Goal: Check status: Check status

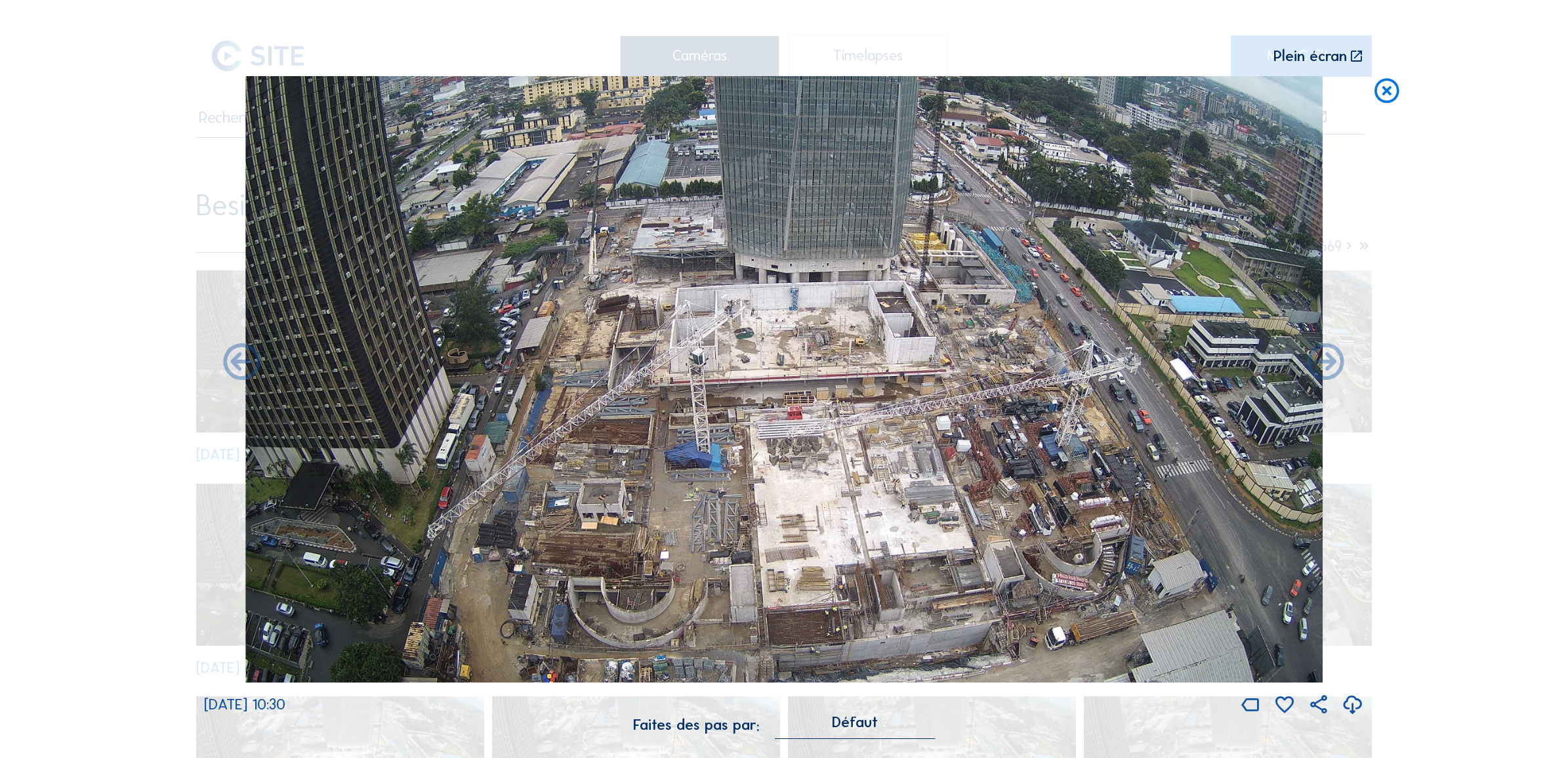
click at [1388, 93] on icon at bounding box center [1387, 90] width 30 height 30
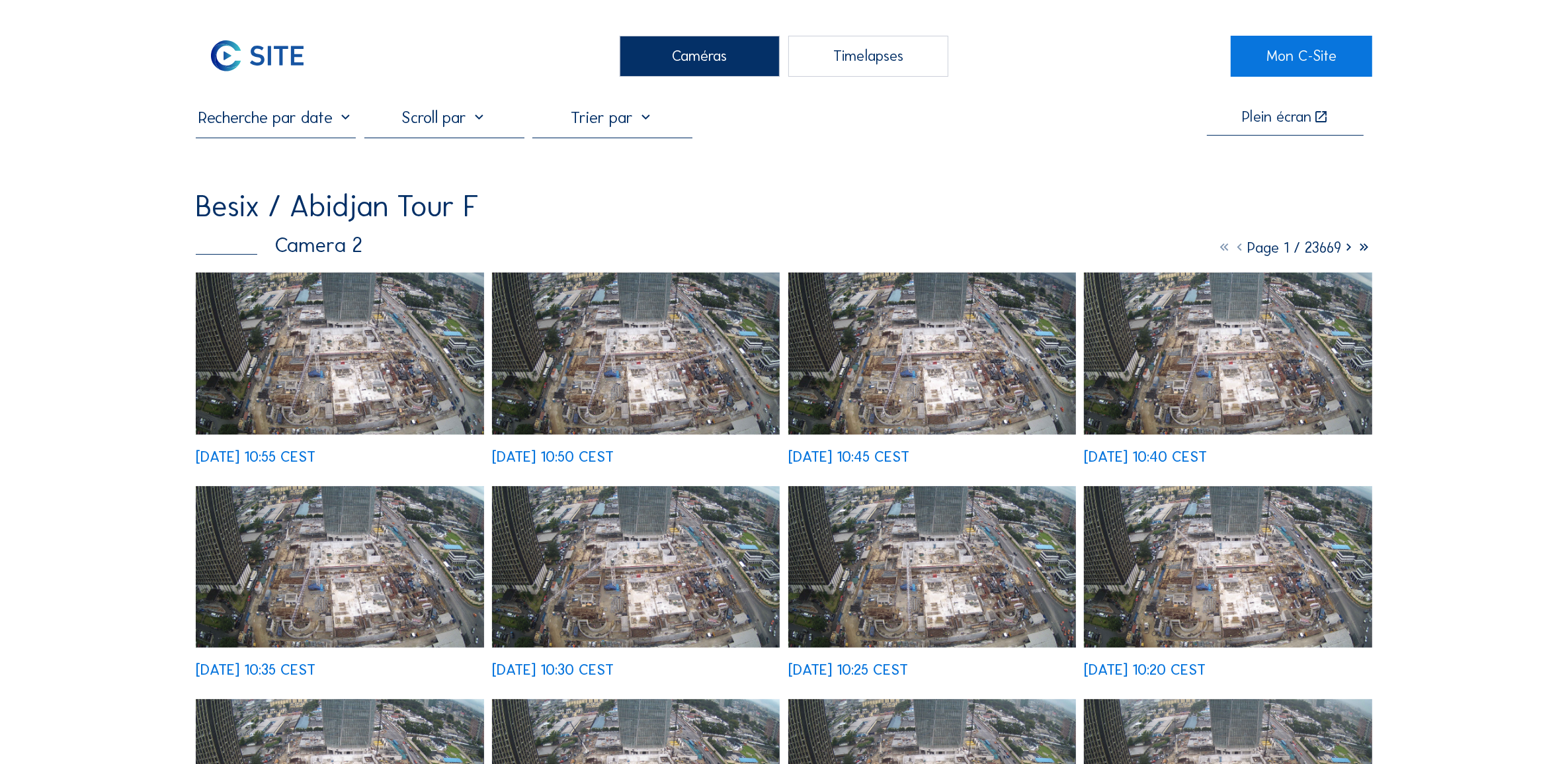
click at [290, 119] on input "text" at bounding box center [276, 117] width 160 height 21
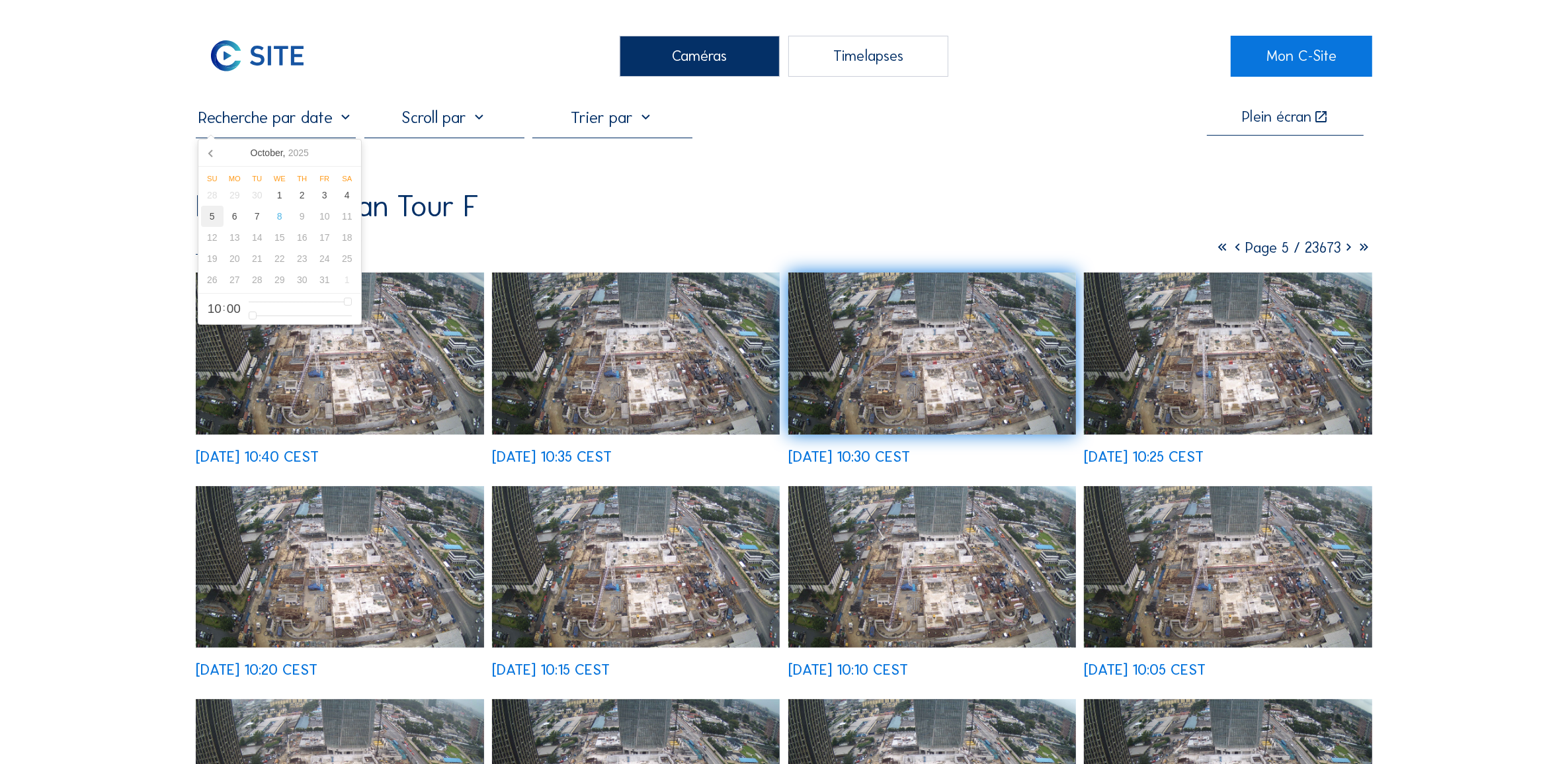
drag, startPoint x: 214, startPoint y: 220, endPoint x: 270, endPoint y: 242, distance: 60.2
click at [214, 220] on div "5" at bounding box center [212, 216] width 22 height 21
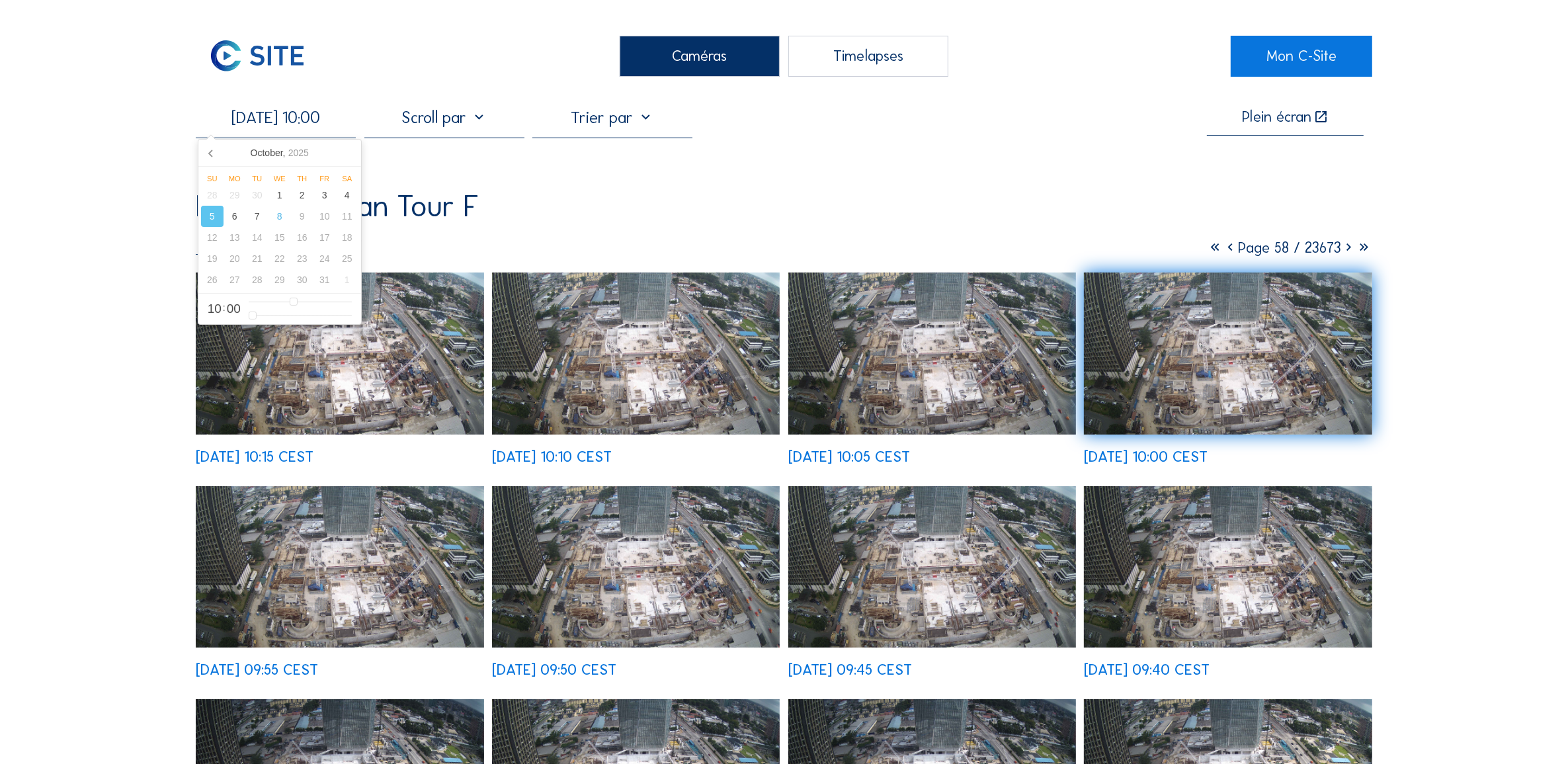
click at [452, 374] on img at bounding box center [339, 353] width 288 height 162
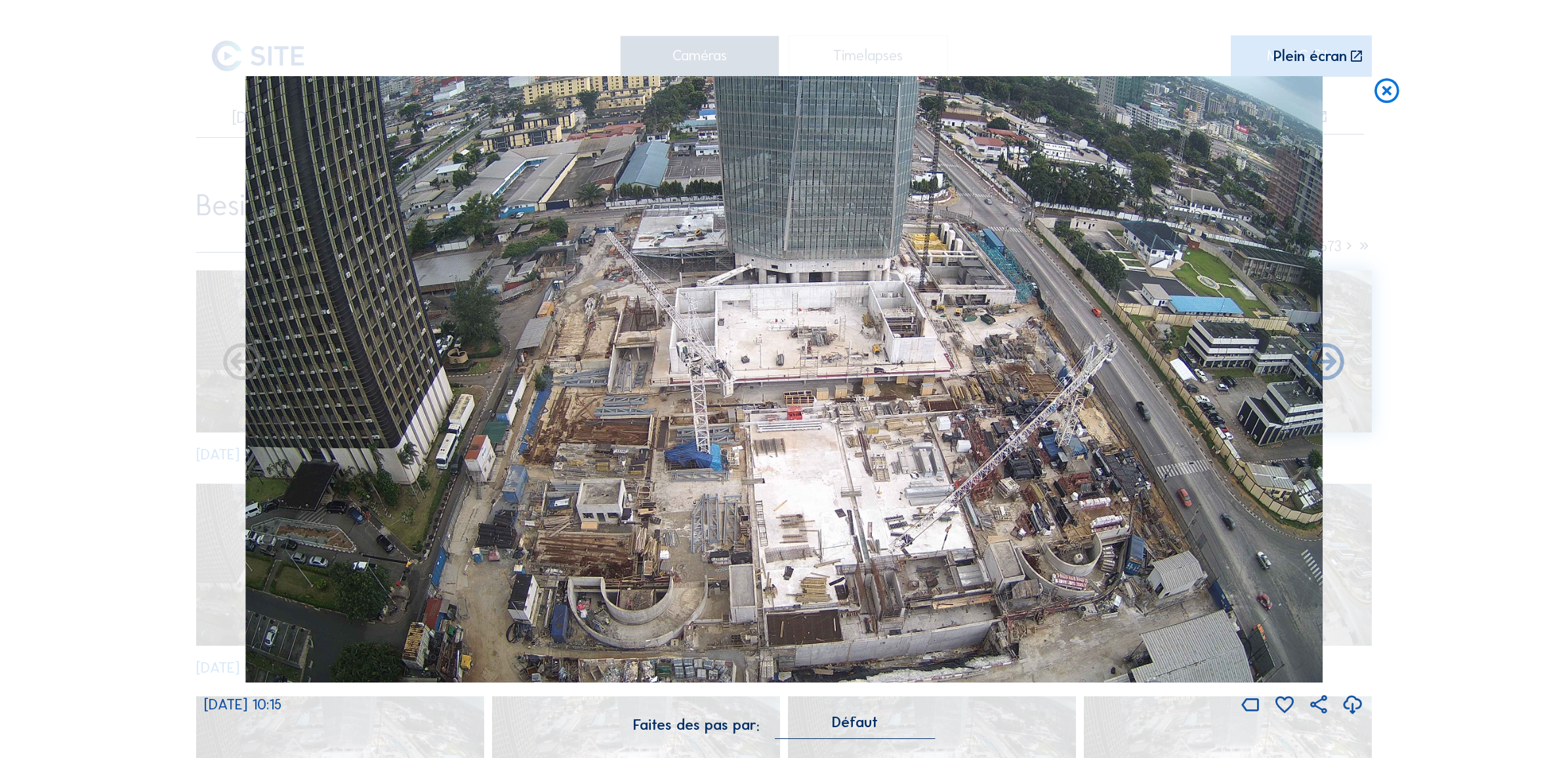
click at [1352, 706] on icon at bounding box center [1352, 704] width 22 height 27
click at [120, 129] on div "Scroll pour voyager dans le temps | Appuie sur le 'Alt' [PERSON_NAME] + Scroll …" at bounding box center [784, 379] width 1568 height 758
click at [1391, 90] on icon at bounding box center [1387, 90] width 30 height 30
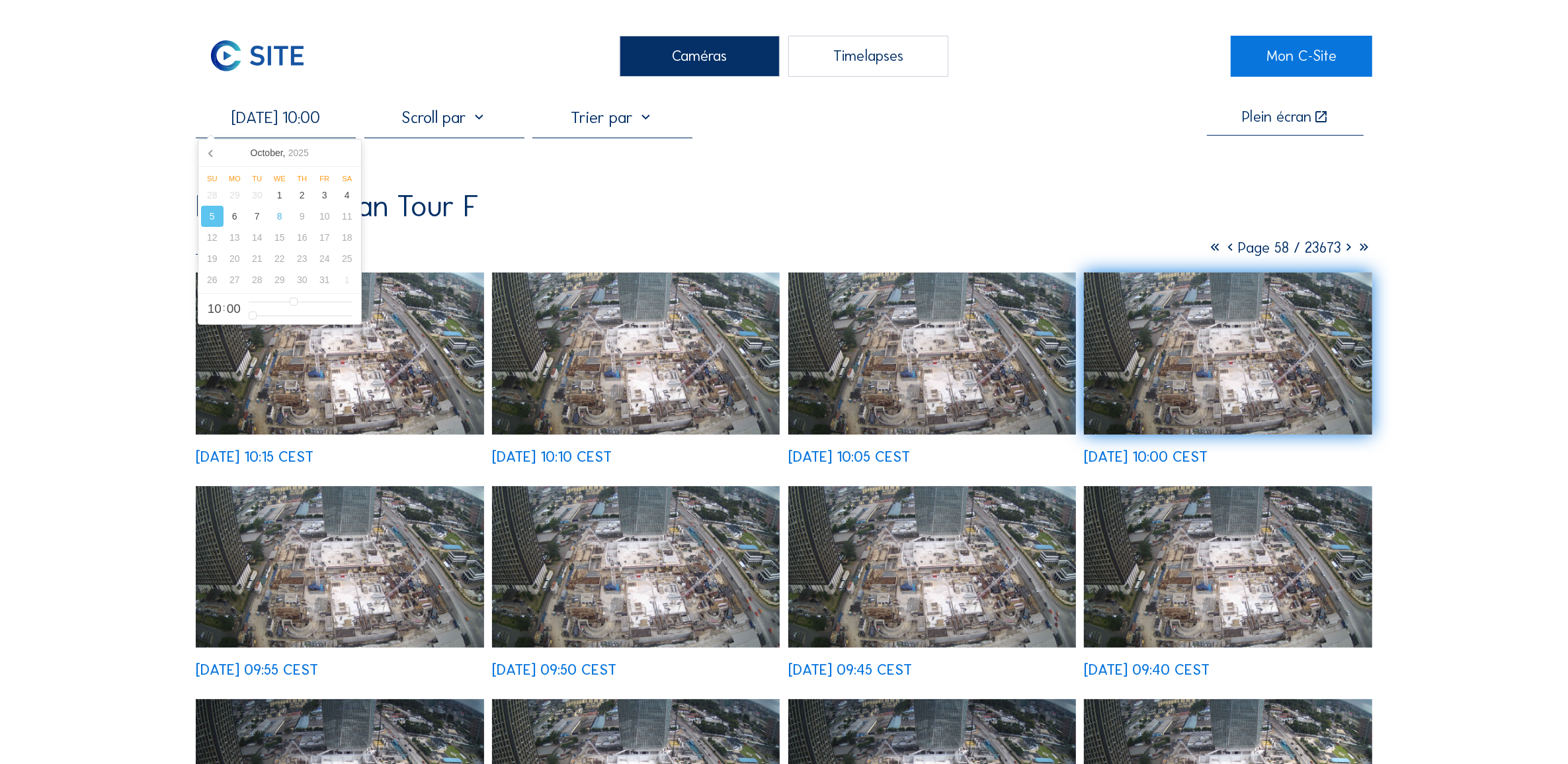
click at [295, 111] on input "[DATE] 10:00" at bounding box center [276, 117] width 160 height 21
click at [230, 220] on div "6" at bounding box center [234, 216] width 22 height 21
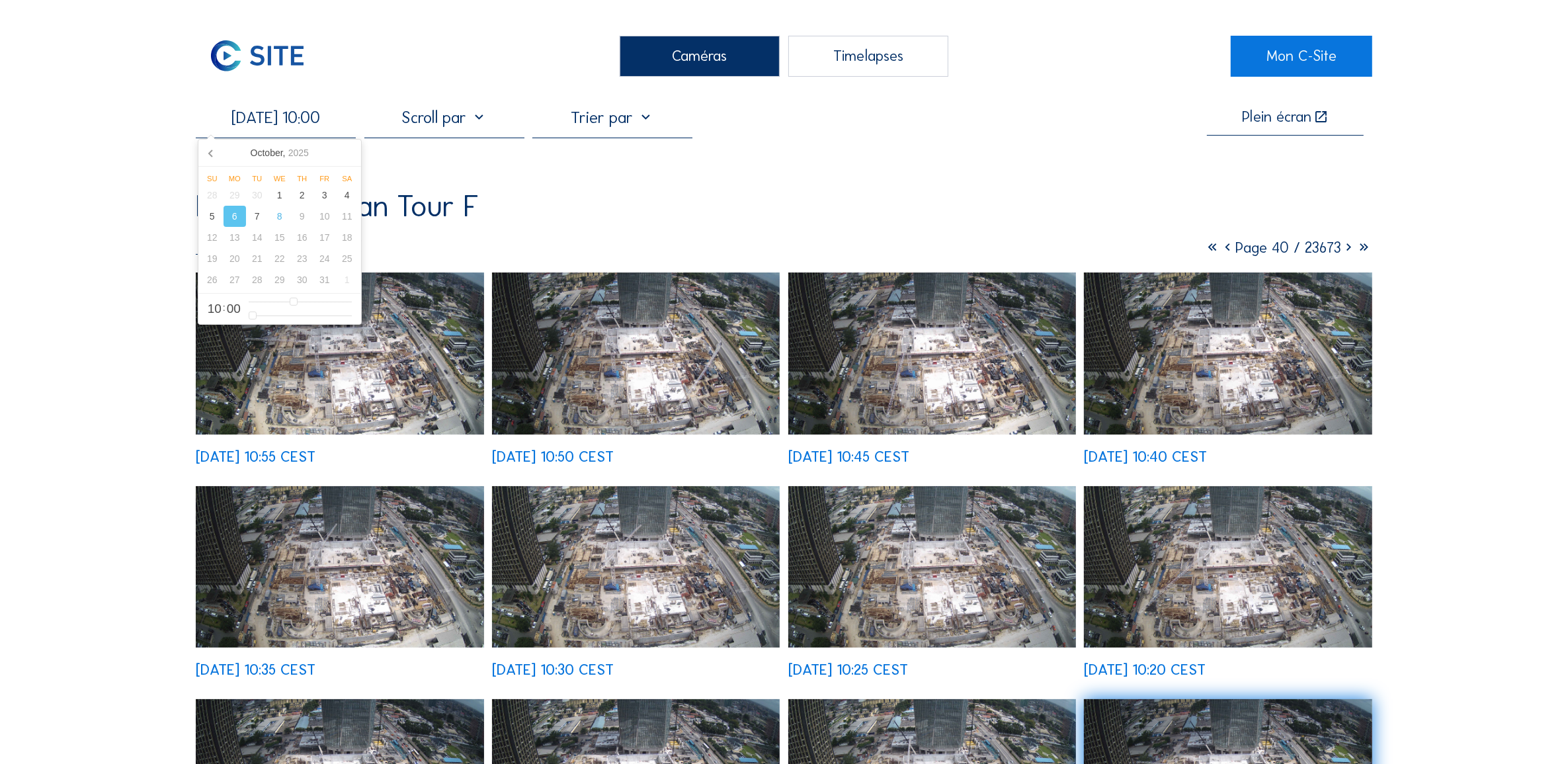
click at [412, 352] on img at bounding box center [339, 353] width 288 height 162
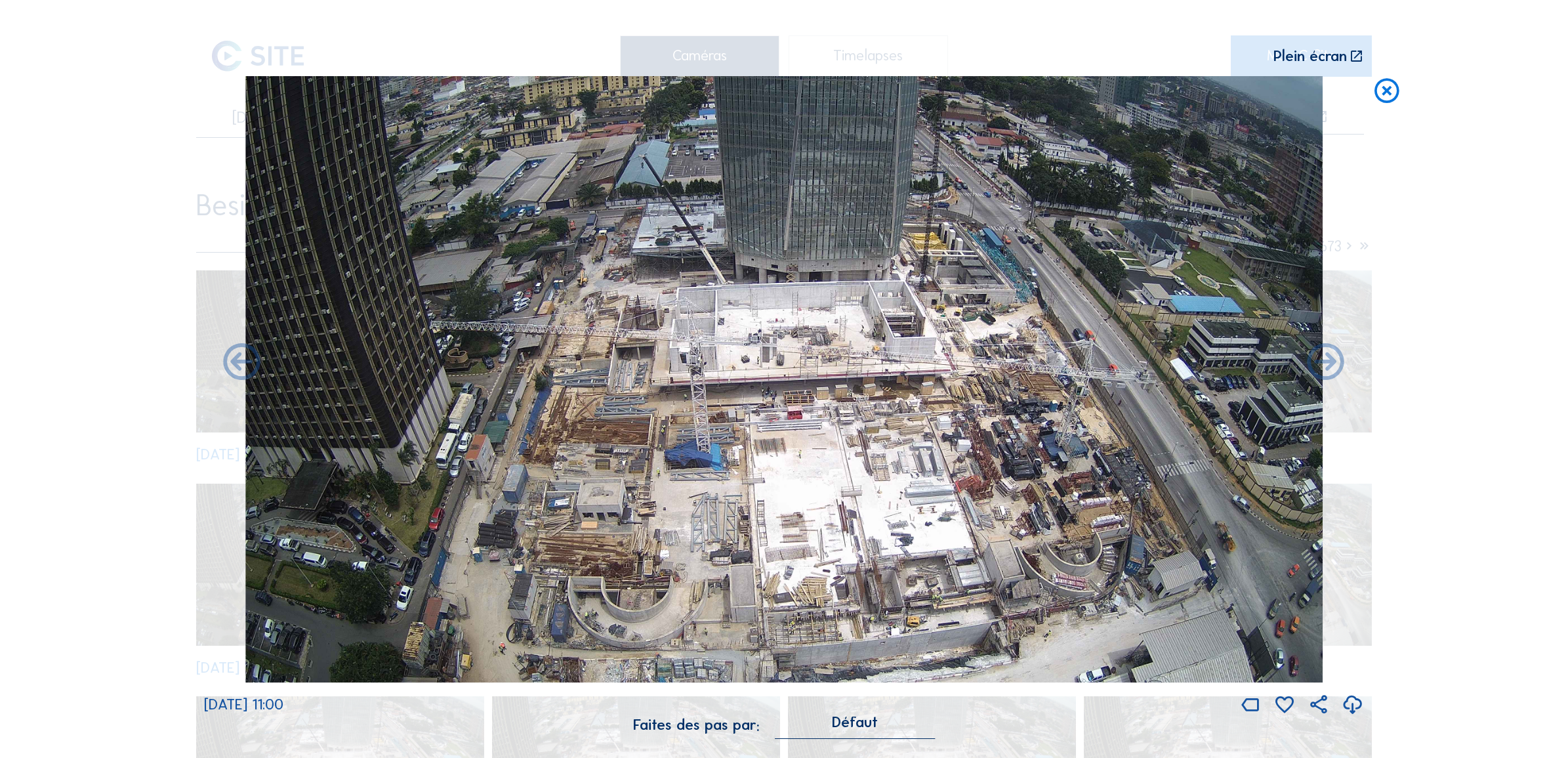
click at [1385, 89] on icon at bounding box center [1387, 90] width 30 height 30
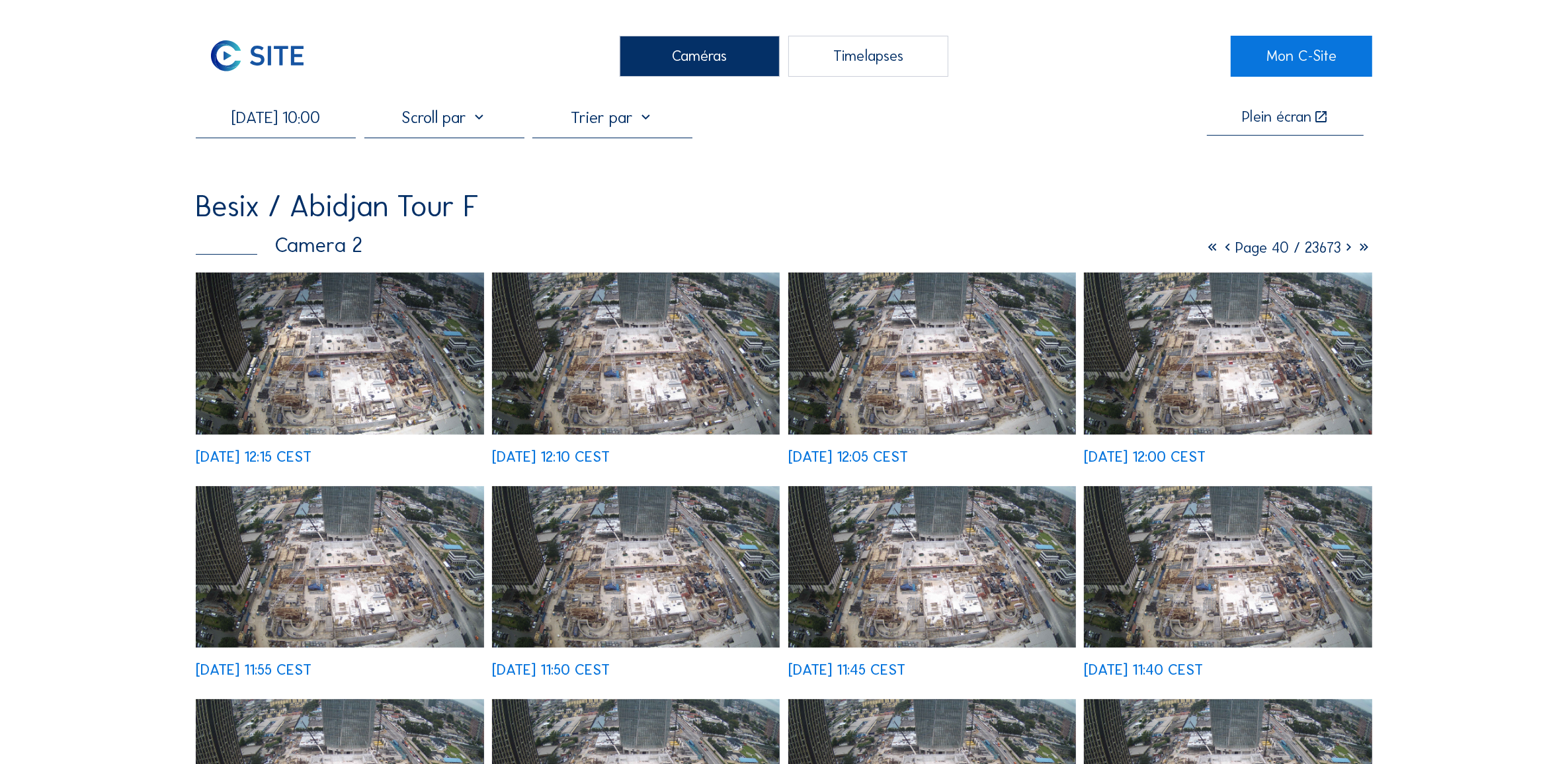
click at [335, 361] on img at bounding box center [339, 353] width 288 height 162
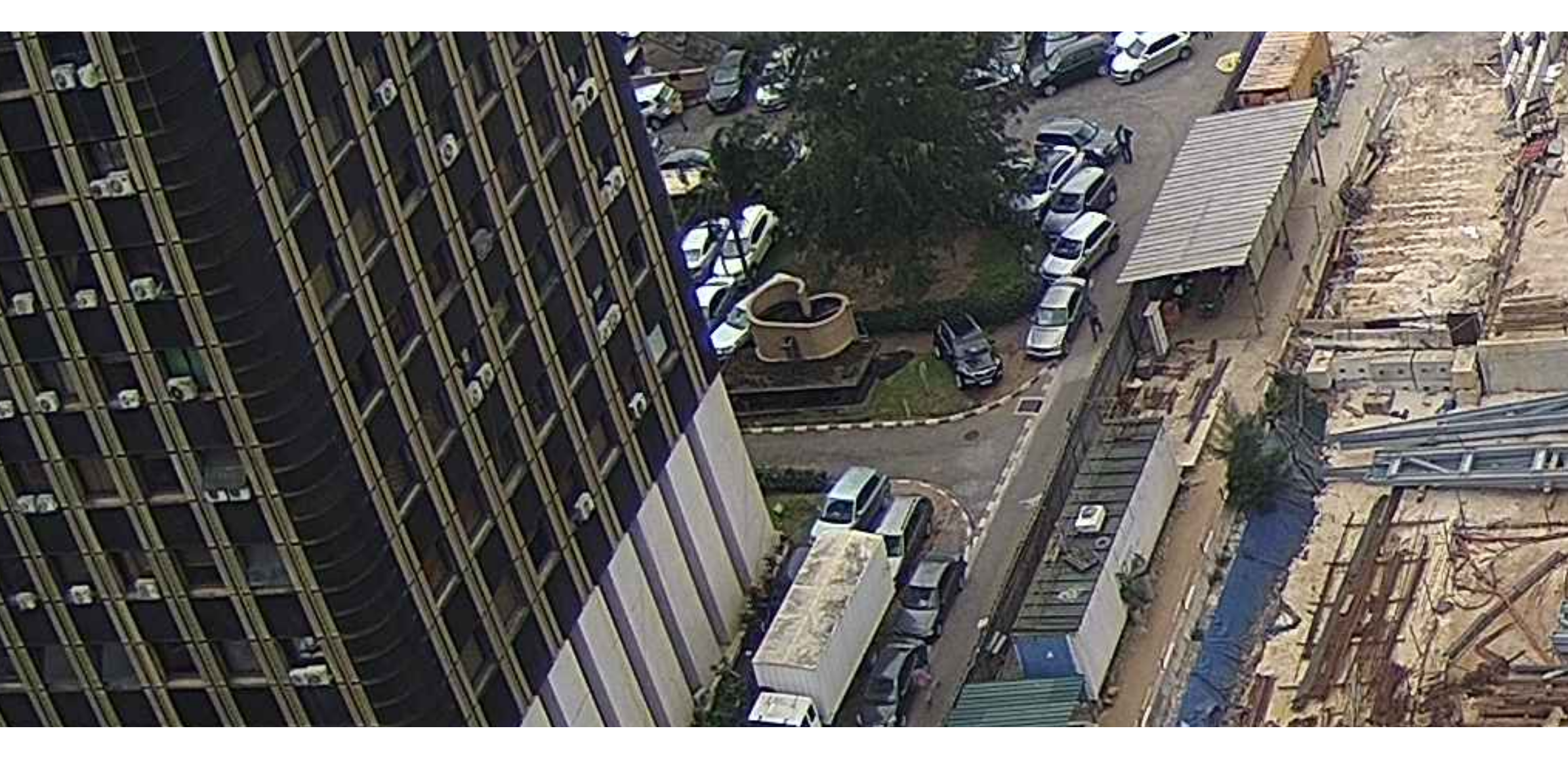
scroll to position [73, 0]
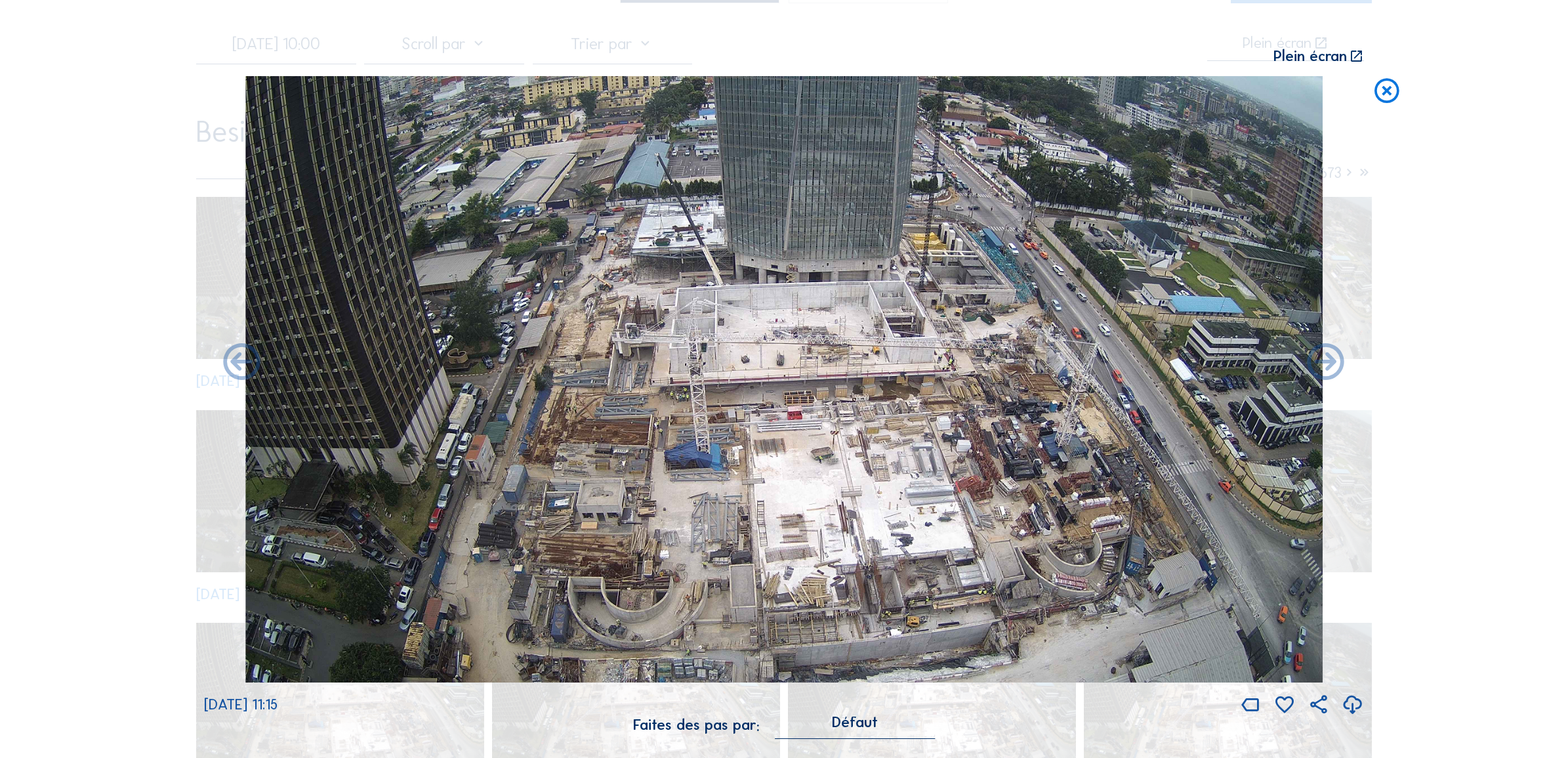
click at [1381, 87] on icon at bounding box center [1387, 90] width 30 height 30
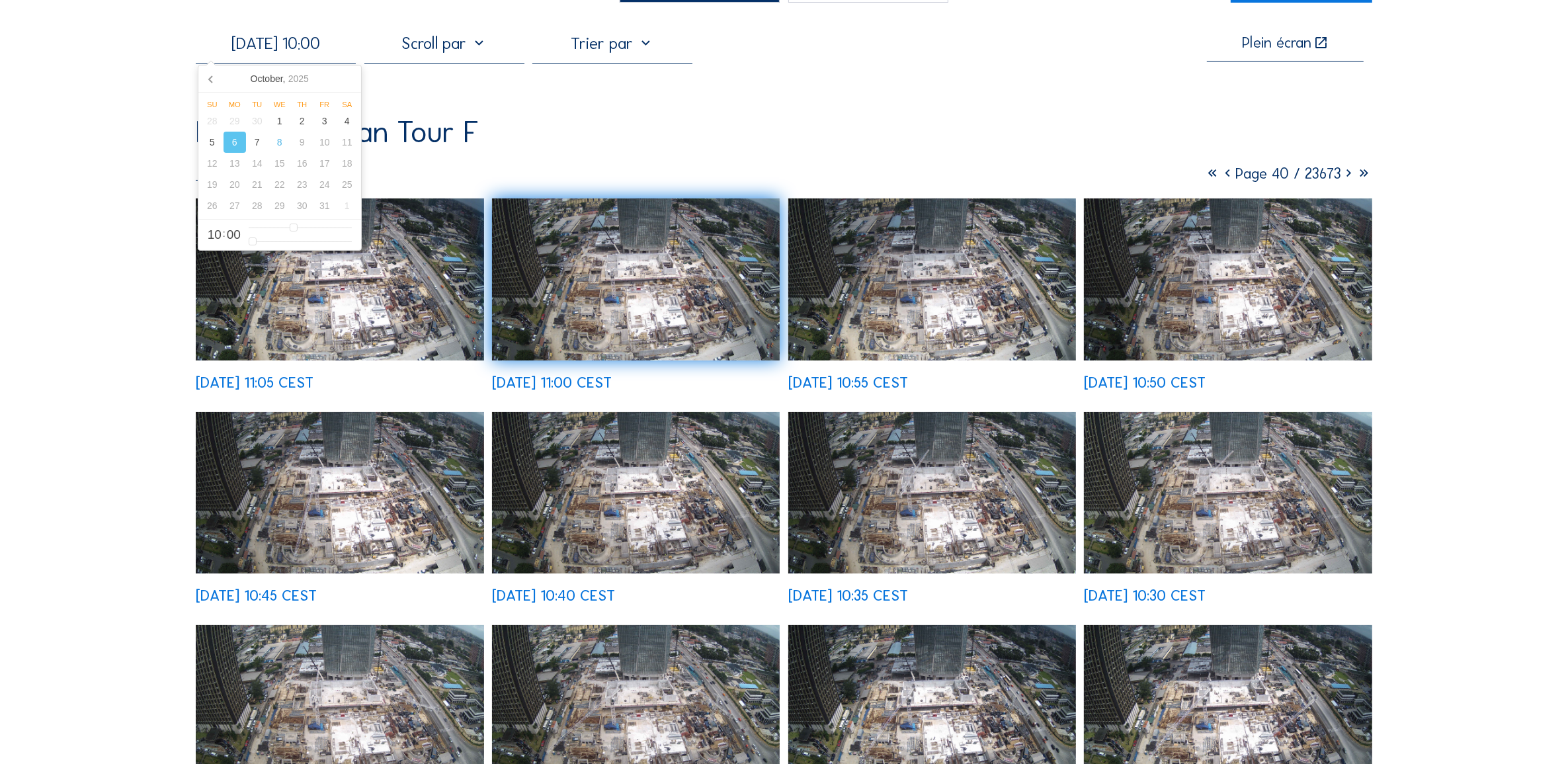
click at [286, 34] on input "[DATE] 10:00" at bounding box center [276, 43] width 160 height 21
click at [276, 123] on div "1" at bounding box center [279, 120] width 22 height 21
type input "[DATE] 10:00"
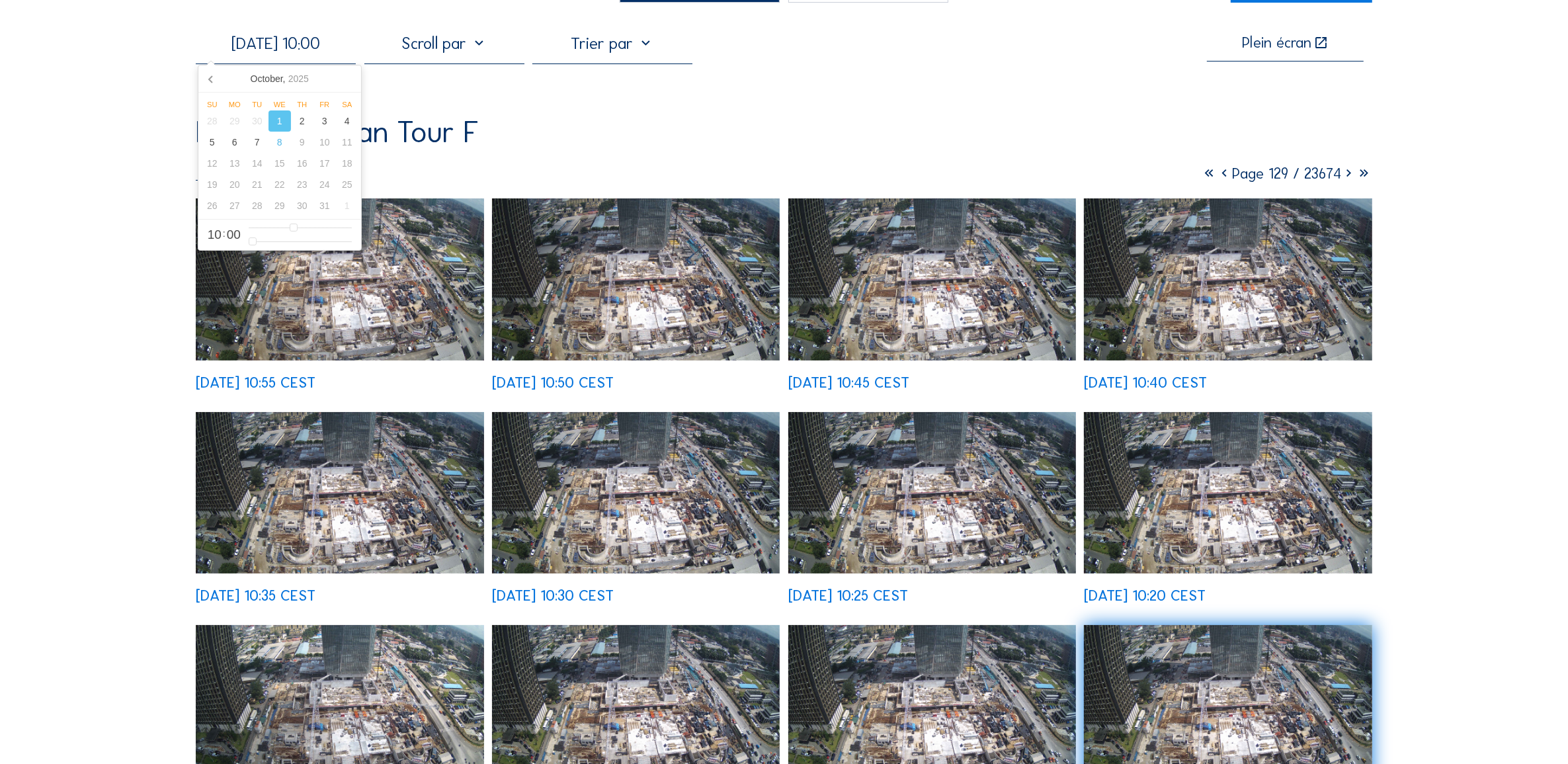
click at [401, 273] on img at bounding box center [339, 279] width 288 height 162
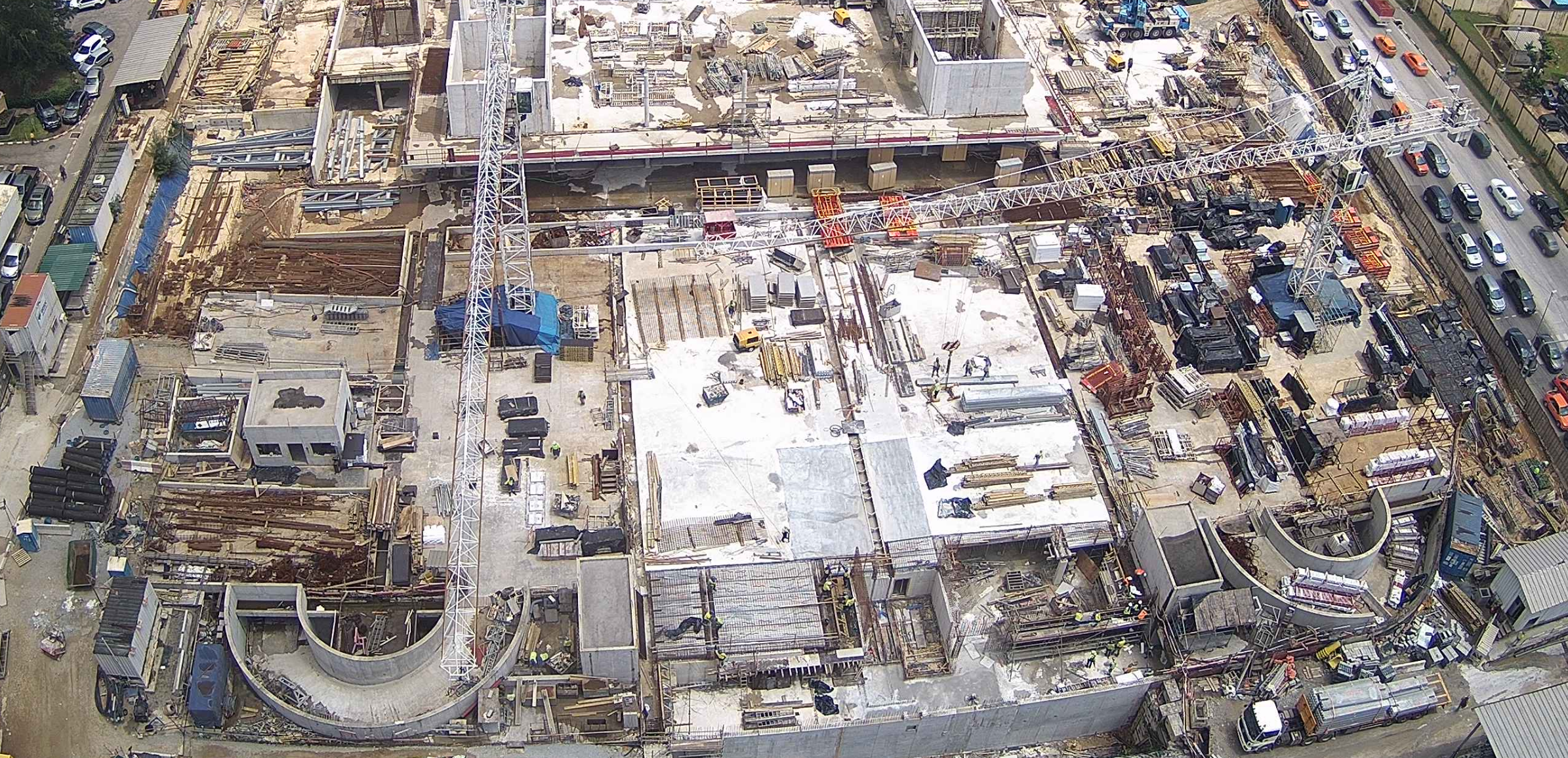
click at [873, 523] on img at bounding box center [784, 379] width 1078 height 607
